Goal: Task Accomplishment & Management: Use online tool/utility

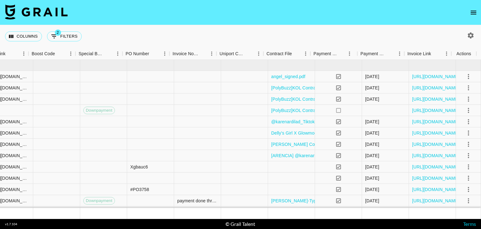
scroll to position [0, 853]
click at [416, 109] on link "[URL][DOMAIN_NAME]" at bounding box center [435, 110] width 47 height 6
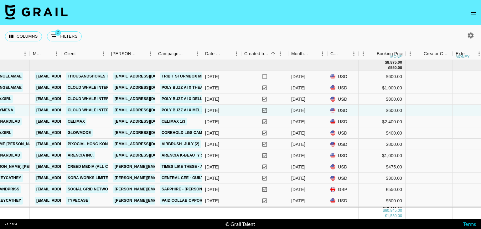
scroll to position [0, 225]
click at [299, 108] on div "[DATE]" at bounding box center [299, 110] width 14 height 6
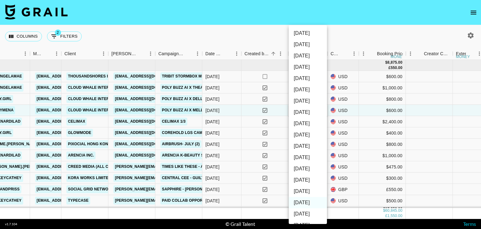
click at [311, 171] on li "[DATE]" at bounding box center [308, 168] width 38 height 11
type input "[DATE]"
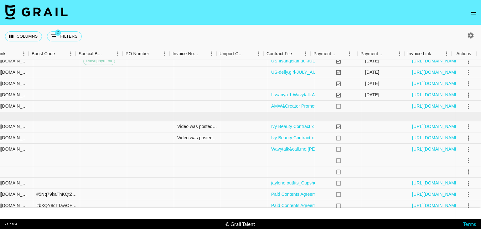
scroll to position [241, 853]
click at [437, 106] on link "[URL][DOMAIN_NAME]" at bounding box center [435, 106] width 47 height 6
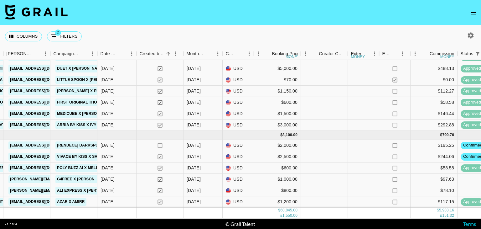
scroll to position [416, 330]
click at [472, 33] on icon "button" at bounding box center [471, 36] width 8 height 8
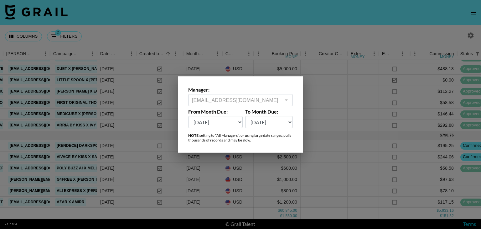
click at [233, 123] on select "[DATE] Sep '[DATE] [DATE] '[DATE] May '[DATE] Mar '[DATE] Jan '[DATE] Nov '[DAT…" at bounding box center [215, 122] width 54 height 12
select select "[DATE]"
click at [188, 116] on select "[DATE] Sep '[DATE] [DATE] '[DATE] May '[DATE] Mar '[DATE] Jan '[DATE] Nov '[DAT…" at bounding box center [215, 122] width 54 height 12
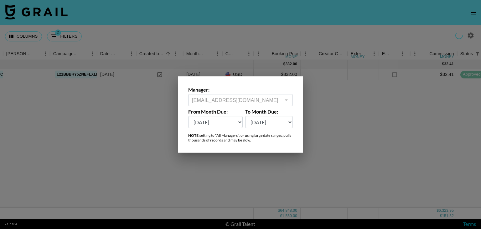
click at [277, 32] on div at bounding box center [240, 114] width 481 height 229
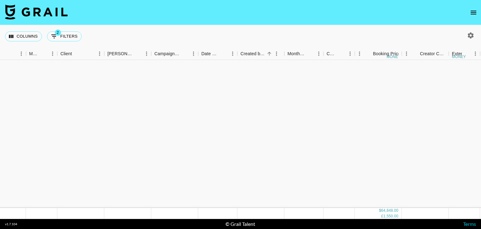
scroll to position [501, 229]
